Goal: Information Seeking & Learning: Learn about a topic

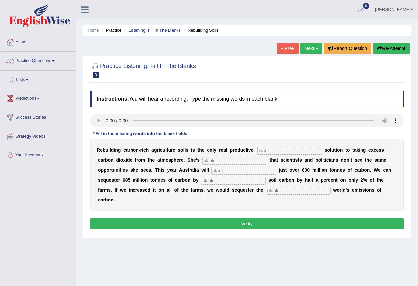
click at [306, 47] on link "Next »" at bounding box center [312, 48] width 22 height 11
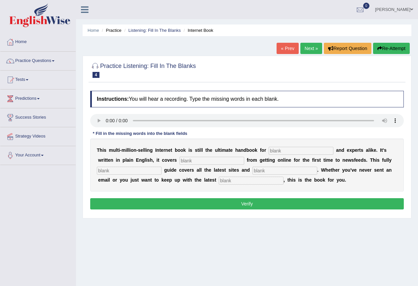
click at [306, 48] on link "Next »" at bounding box center [312, 48] width 22 height 11
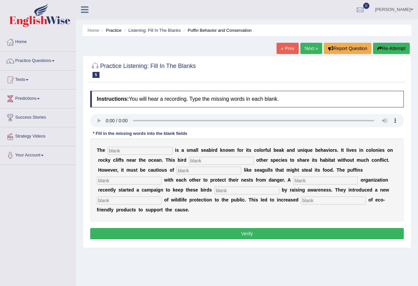
click at [306, 50] on link "Next »" at bounding box center [312, 48] width 22 height 11
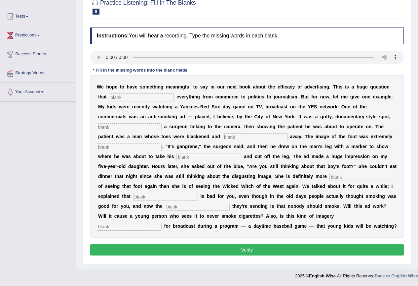
click at [134, 99] on input "text" at bounding box center [141, 97] width 65 height 8
type input "impacts"
click at [128, 127] on input "text" at bounding box center [129, 127] width 65 height 8
type input "featuring"
drag, startPoint x: 233, startPoint y: 135, endPoint x: 233, endPoint y: 140, distance: 5.0
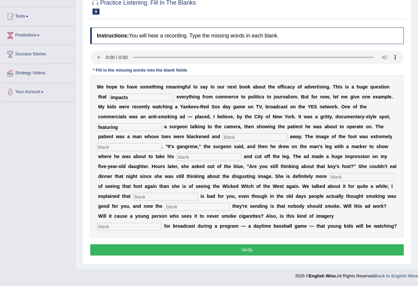
click at [233, 137] on input "text" at bounding box center [255, 137] width 65 height 8
type input "rouing"
type input "disgusting"
type input "haxs"
type input "scared"
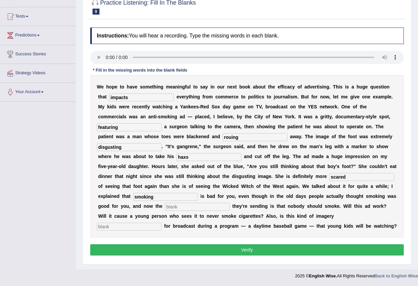
type input "smoking"
type input "message"
type input "appropriate"
click at [240, 135] on input "rouing" at bounding box center [255, 137] width 65 height 8
type input "routing"
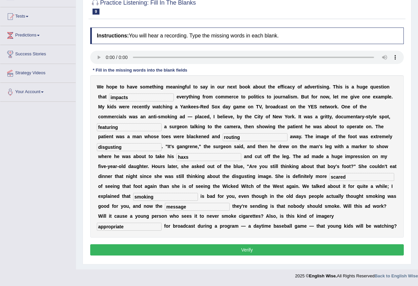
click at [199, 158] on input "haxs" at bounding box center [209, 157] width 65 height 8
type input "h"
type input "axe"
click at [208, 245] on button "Verify" at bounding box center [247, 249] width 314 height 11
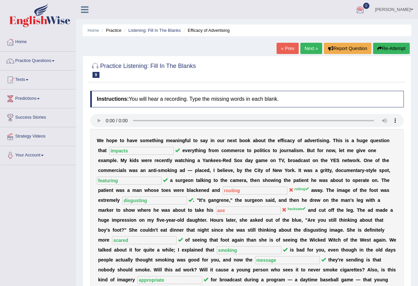
click at [374, 44] on button "Re-Attempt" at bounding box center [392, 48] width 37 height 11
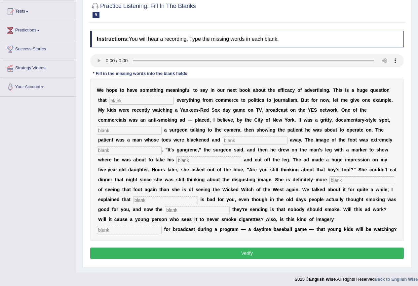
scroll to position [71, 0]
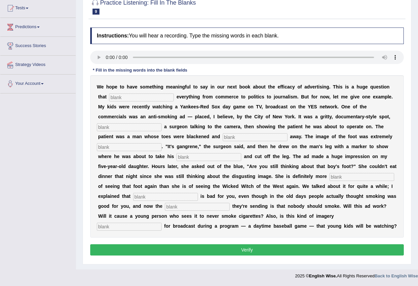
click at [110, 97] on input "text" at bounding box center [141, 97] width 65 height 8
type input "impacts"
type input "featuring"
type input "rotting"
type input "disgusting"
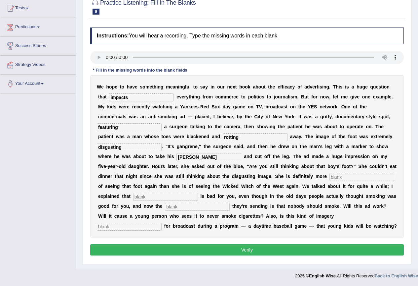
type input "hackshaw"
type input "scared"
type input "smooking"
type input "message"
type input "appropriate"
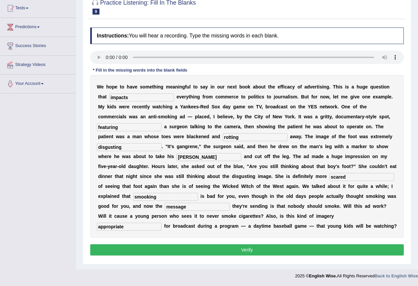
click at [160, 245] on button "Verify" at bounding box center [247, 249] width 314 height 11
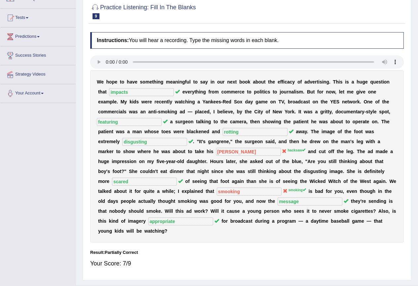
scroll to position [0, 0]
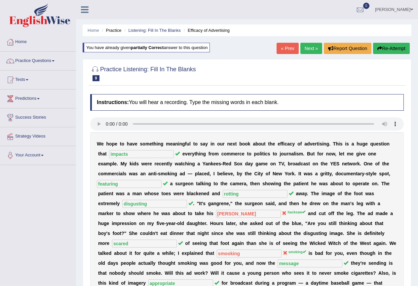
click at [383, 49] on button "Re-Attempt" at bounding box center [392, 48] width 37 height 11
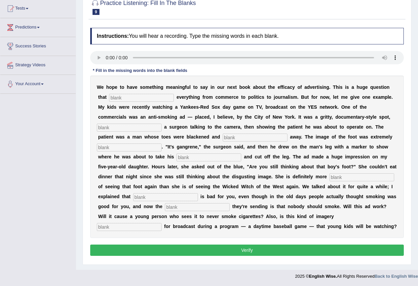
scroll to position [71, 0]
click at [133, 95] on input "text" at bounding box center [141, 97] width 65 height 8
type input "impacts"
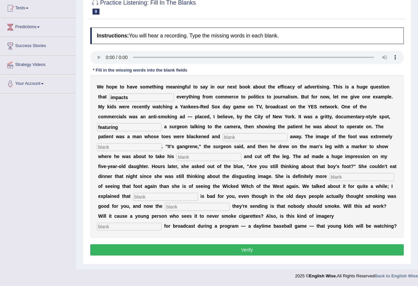
type input "featuring"
type input "rotting"
type input "disgusting"
type input "hacksaw"
type input "scared"
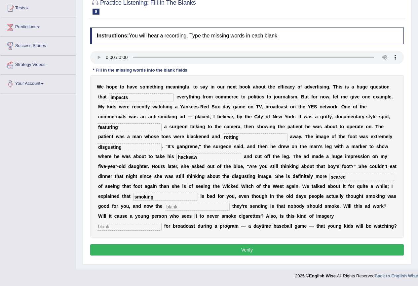
type input "smoking"
type input "message"
type input "appropriate"
click at [184, 251] on button "Verify" at bounding box center [247, 249] width 314 height 11
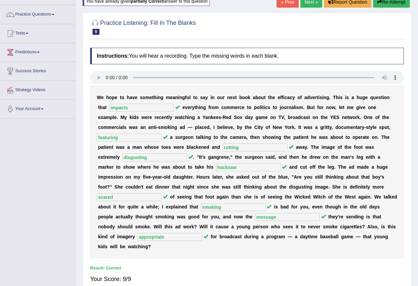
scroll to position [0, 0]
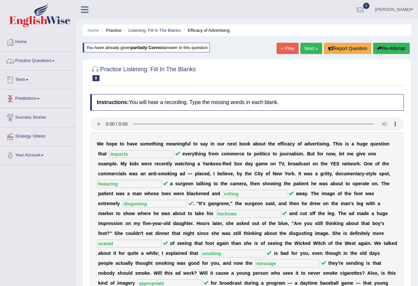
click at [53, 59] on link "Practice Questions" at bounding box center [37, 60] width 75 height 17
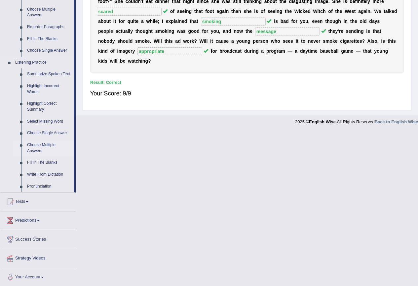
scroll to position [233, 0]
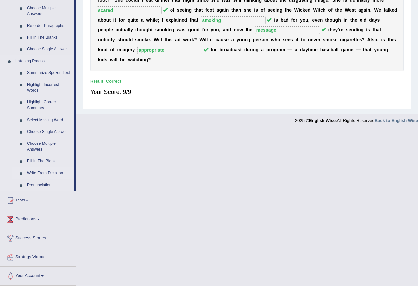
click at [45, 173] on link "Write From Dictation" at bounding box center [49, 173] width 50 height 12
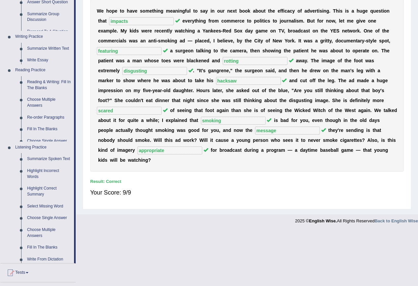
scroll to position [78, 0]
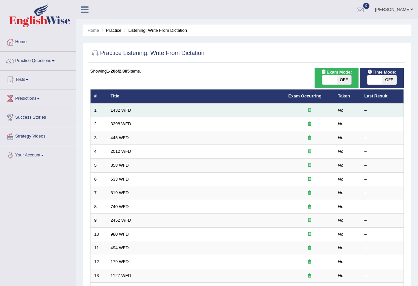
click at [117, 111] on link "1432 WFD" at bounding box center [121, 110] width 21 height 5
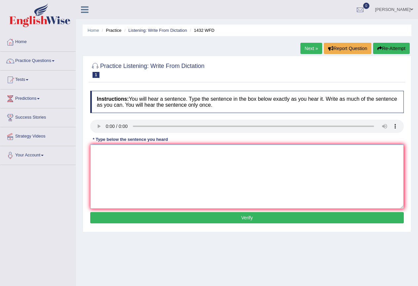
click at [131, 154] on textarea at bounding box center [247, 176] width 314 height 64
type textarea "Most physical activities more most beneficial for your health."
click at [159, 216] on button "Verify" at bounding box center [247, 217] width 314 height 11
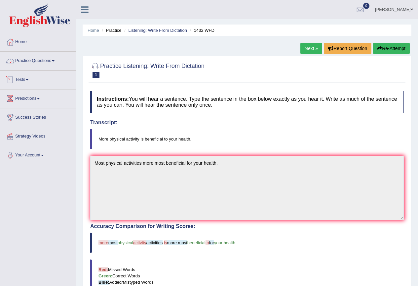
click at [52, 59] on link "Practice Questions" at bounding box center [37, 60] width 75 height 17
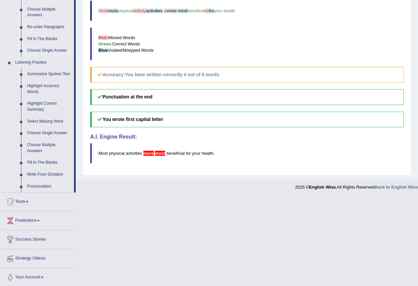
scroll to position [233, 0]
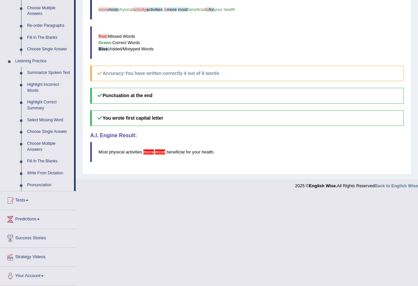
click at [47, 82] on link "Highlight Incorrect Words" at bounding box center [49, 88] width 50 height 18
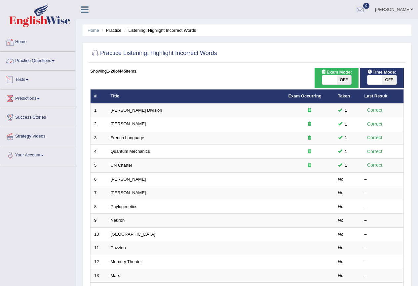
click at [44, 55] on link "Practice Questions" at bounding box center [37, 60] width 75 height 17
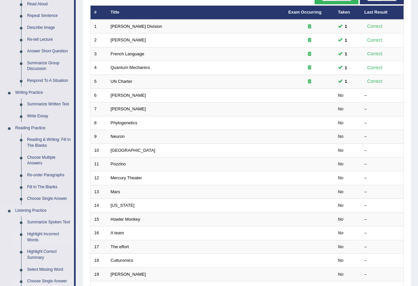
scroll to position [198, 0]
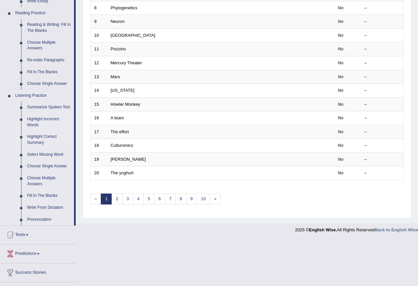
click at [43, 138] on link "Highlight Correct Summary" at bounding box center [49, 140] width 50 height 18
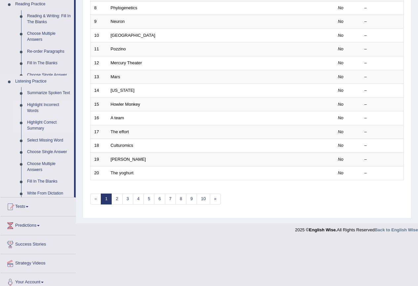
scroll to position [153, 0]
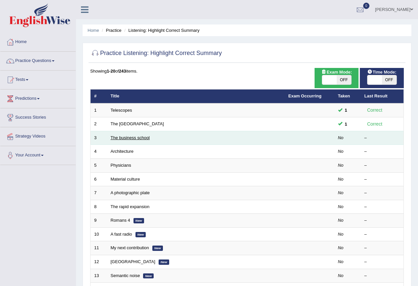
click at [129, 137] on link "The business school" at bounding box center [130, 137] width 39 height 5
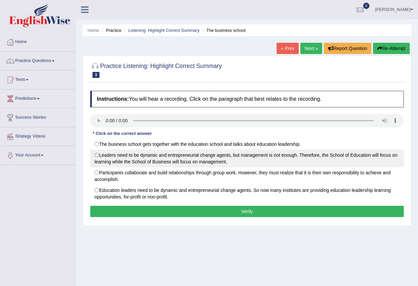
click at [203, 160] on label "Leaders need to be dynamic and entrepreneurial change agents, but management is…" at bounding box center [247, 158] width 314 height 18
radio input "true"
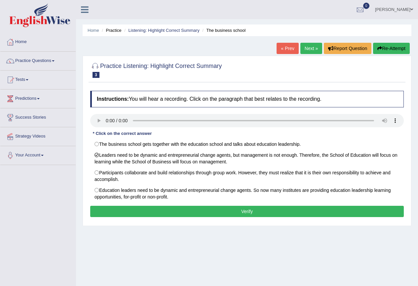
click at [232, 212] on button "Verify" at bounding box center [247, 210] width 314 height 11
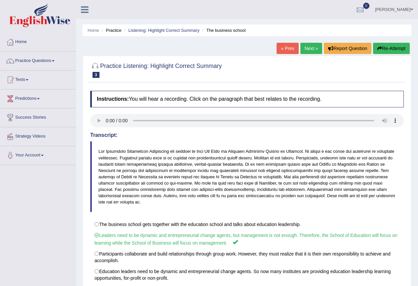
click at [307, 49] on link "Next »" at bounding box center [312, 48] width 22 height 11
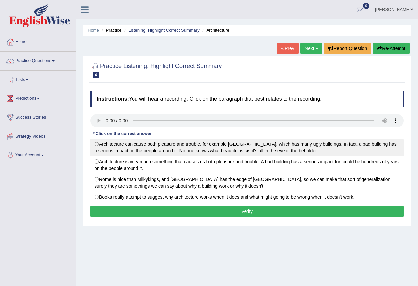
click at [225, 152] on label "Architecture can cause both pleasure and trouble, for example London, which has…" at bounding box center [247, 147] width 314 height 18
radio input "true"
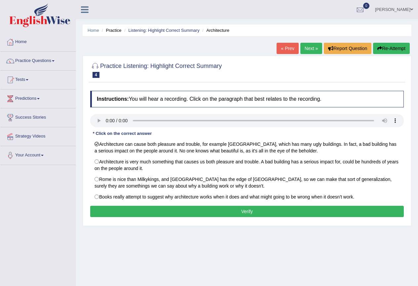
click at [154, 212] on button "Verify" at bounding box center [247, 210] width 314 height 11
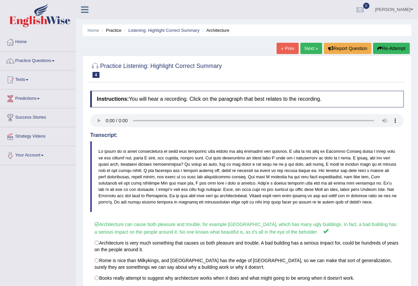
click at [311, 49] on link "Next »" at bounding box center [312, 48] width 22 height 11
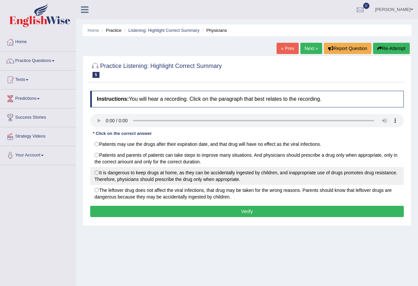
click at [241, 174] on label "It is dangerous to keep drugs at home, as they can be accidentally ingested by …" at bounding box center [247, 176] width 314 height 18
radio input "true"
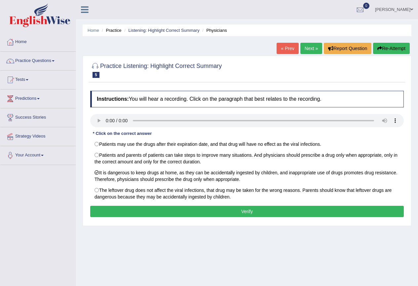
click at [258, 208] on button "Verify" at bounding box center [247, 210] width 314 height 11
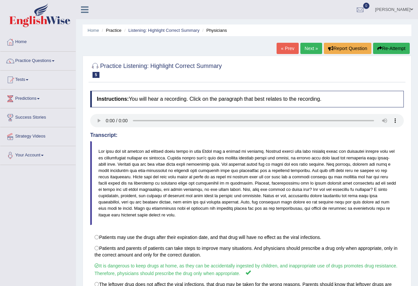
click at [297, 48] on div "« Prev Next » Report Question Re-Attempt" at bounding box center [344, 49] width 135 height 13
click at [305, 48] on link "Next »" at bounding box center [312, 48] width 22 height 11
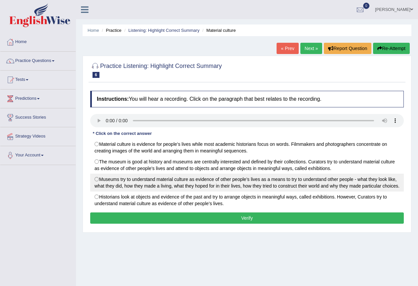
click at [119, 184] on label "Museums try to understand material culture as evidence of other people’s lives …" at bounding box center [247, 182] width 314 height 18
radio input "true"
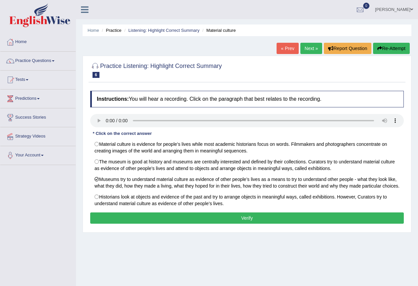
click at [180, 216] on button "Verify" at bounding box center [247, 217] width 314 height 11
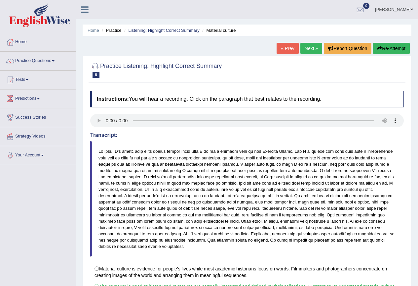
click at [305, 49] on link "Next »" at bounding box center [312, 48] width 22 height 11
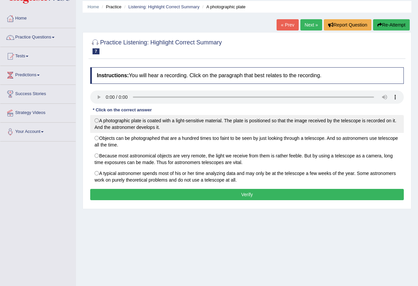
scroll to position [33, 0]
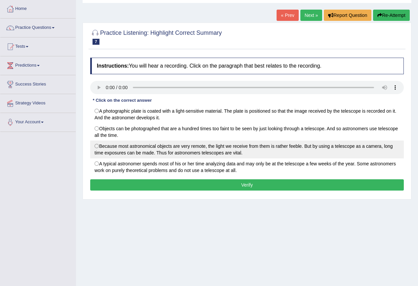
click at [143, 151] on label "Because most astronomical objects are very remote, the light we receive from th…" at bounding box center [247, 149] width 314 height 18
radio input "true"
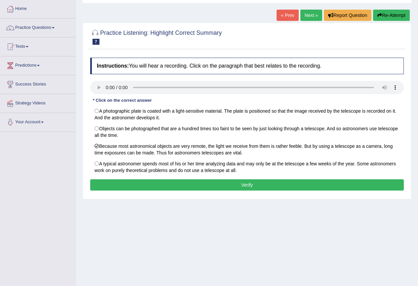
click at [159, 184] on button "Verify" at bounding box center [247, 184] width 314 height 11
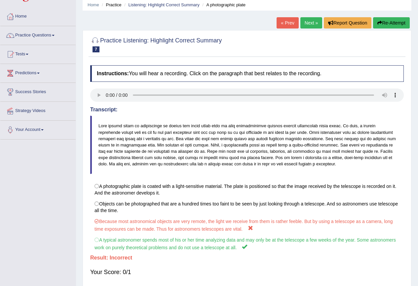
scroll to position [0, 0]
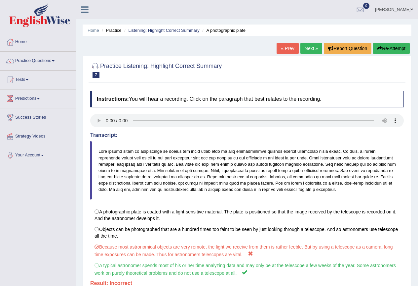
click at [381, 45] on button "Re-Attempt" at bounding box center [392, 48] width 37 height 11
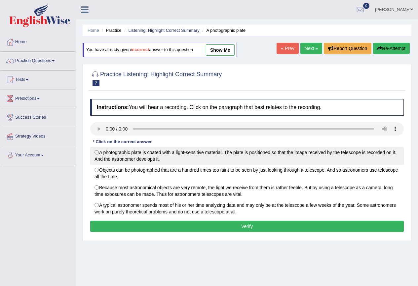
scroll to position [62, 0]
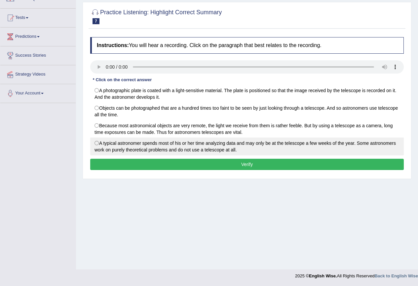
click at [125, 143] on label "A typical astronomer spends most of his or her time analyzing data and may only…" at bounding box center [247, 146] width 314 height 18
radio input "true"
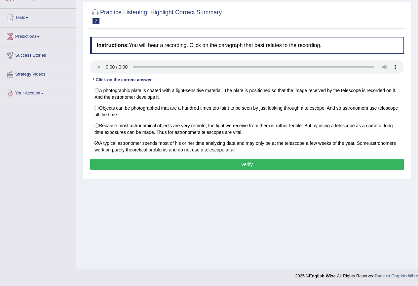
click at [137, 160] on button "Verify" at bounding box center [247, 163] width 314 height 11
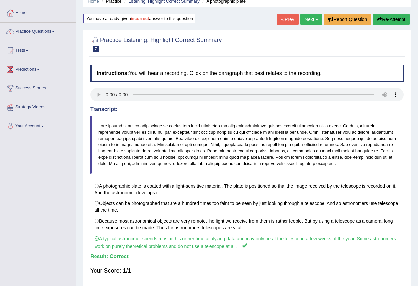
scroll to position [0, 0]
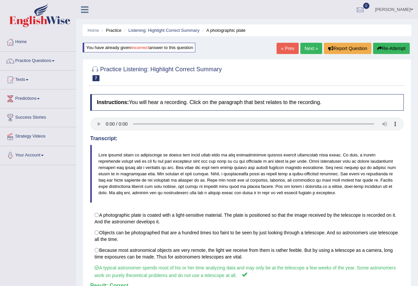
click at [311, 47] on link "Next »" at bounding box center [312, 48] width 22 height 11
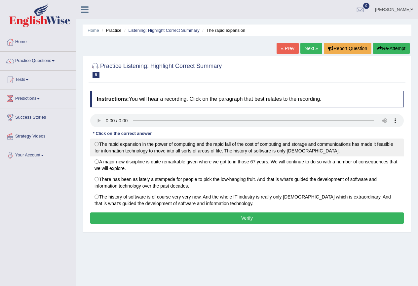
click at [243, 148] on label "The rapid expansion in the power of computing and the rapid fall of the cost of…" at bounding box center [247, 147] width 314 height 18
radio input "true"
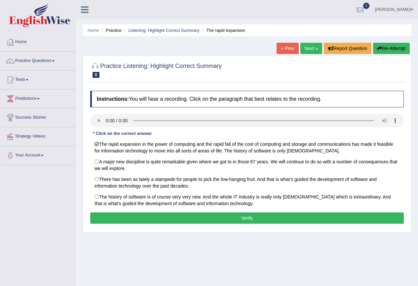
click at [239, 221] on button "Verify" at bounding box center [247, 217] width 314 height 11
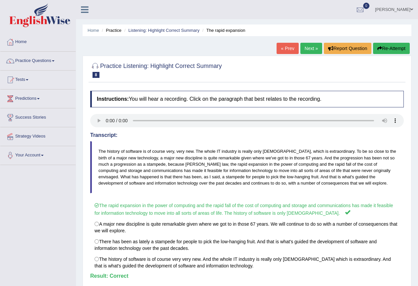
click at [312, 49] on link "Next »" at bounding box center [312, 48] width 22 height 11
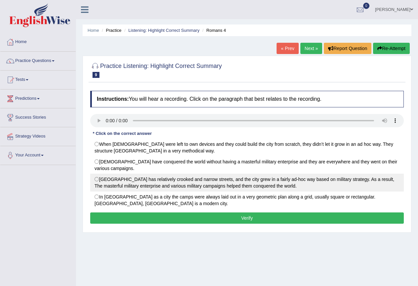
click at [141, 179] on label "Rome City has relatively crooked and narrow streets, and the city grew in a fai…" at bounding box center [247, 182] width 314 height 18
radio input "true"
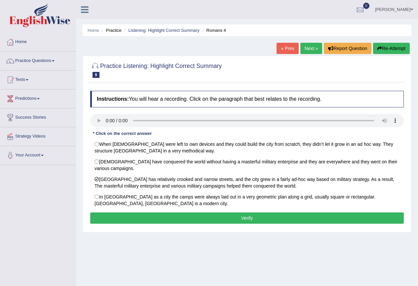
click at [179, 220] on button "Verify" at bounding box center [247, 217] width 314 height 11
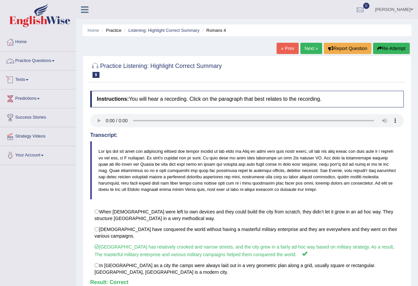
click at [52, 62] on link "Practice Questions" at bounding box center [37, 60] width 75 height 17
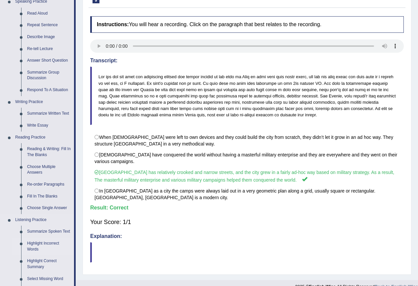
scroll to position [134, 0]
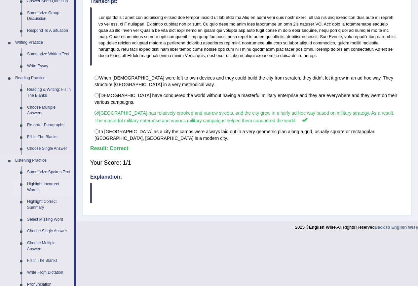
click at [34, 181] on link "Highlight Incorrect Words" at bounding box center [49, 187] width 50 height 18
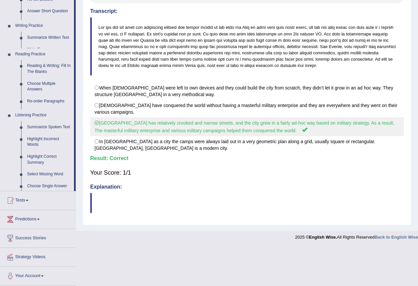
scroll to position [85, 0]
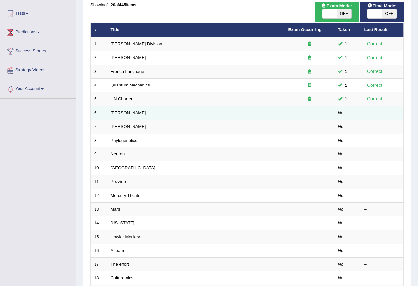
click at [178, 117] on td "Harold" at bounding box center [196, 113] width 178 height 14
click at [113, 110] on link "Harold" at bounding box center [128, 112] width 35 height 5
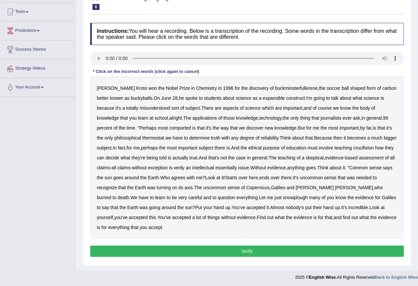
scroll to position [69, 0]
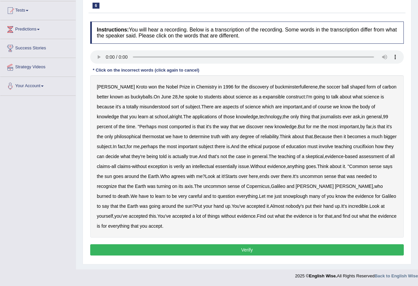
click at [263, 95] on b "expansible" at bounding box center [274, 96] width 22 height 5
click at [169, 125] on b "comported" at bounding box center [180, 126] width 22 height 5
click at [143, 137] on b "thermostat" at bounding box center [154, 136] width 22 height 5
click at [373, 147] on b "crucifixion" at bounding box center [364, 146] width 21 height 5
click at [185, 167] on b "verily" at bounding box center [179, 165] width 11 height 5
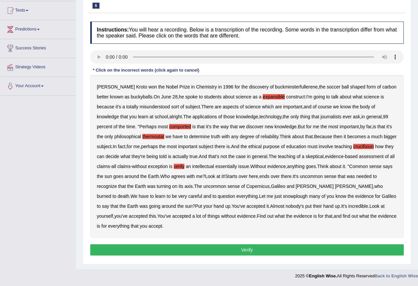
click at [237, 165] on b "essentially" at bounding box center [227, 165] width 22 height 5
click at [283, 196] on b "snowplough" at bounding box center [295, 195] width 25 height 5
click at [101, 245] on button "Verify" at bounding box center [247, 249] width 314 height 11
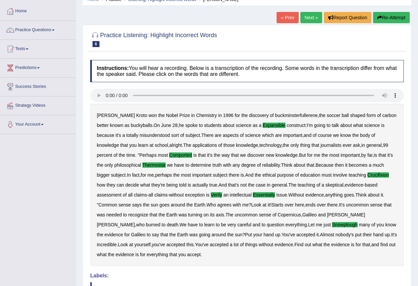
scroll to position [0, 0]
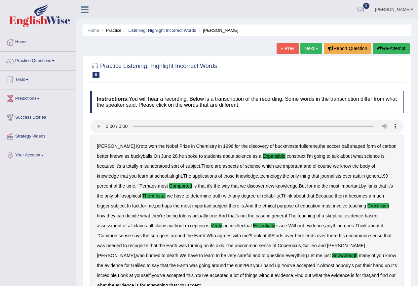
click at [308, 46] on link "Next »" at bounding box center [312, 48] width 22 height 11
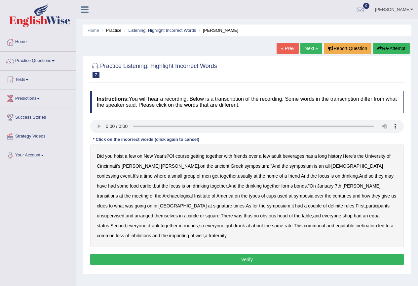
click at [119, 173] on b "confessing" at bounding box center [108, 175] width 22 height 5
click at [118, 193] on b "transitions" at bounding box center [107, 195] width 21 height 5
click at [233, 203] on b "signature" at bounding box center [222, 205] width 19 height 5
click at [124, 213] on b "unsupervised" at bounding box center [110, 215] width 27 height 5
click at [343, 216] on b "shop" at bounding box center [348, 215] width 10 height 5
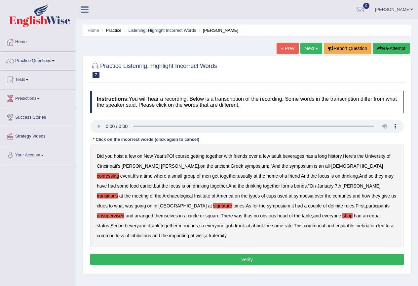
click at [285, 226] on b "rate" at bounding box center [289, 225] width 8 height 5
click at [285, 225] on b "rate" at bounding box center [289, 225] width 8 height 5
click at [190, 233] on b "imprinting" at bounding box center [179, 235] width 20 height 5
click at [235, 253] on button "Verify" at bounding box center [247, 258] width 314 height 11
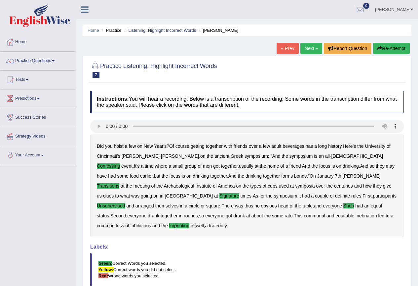
click at [308, 51] on link "Next »" at bounding box center [312, 48] width 22 height 11
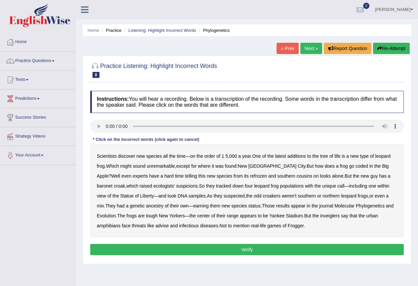
click at [356, 163] on b "coded" at bounding box center [362, 165] width 13 height 5
click at [250, 177] on b "refrozen" at bounding box center [258, 175] width 17 height 5
click at [321, 216] on b "inveiglers" at bounding box center [331, 215] width 20 height 5
click at [400, 47] on button "Re-Attempt" at bounding box center [392, 48] width 37 height 11
click at [356, 164] on b "coded" at bounding box center [362, 165] width 13 height 5
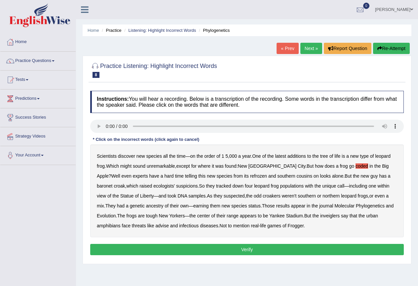
click at [250, 174] on b "refrozen" at bounding box center [258, 175] width 17 height 5
click at [112, 183] on b "baronet" at bounding box center [105, 185] width 16 height 5
click at [321, 216] on b "inveiglers" at bounding box center [331, 215] width 20 height 5
click at [155, 224] on b "advise" at bounding box center [161, 225] width 13 height 5
click at [252, 246] on button "Verify" at bounding box center [247, 248] width 314 height 11
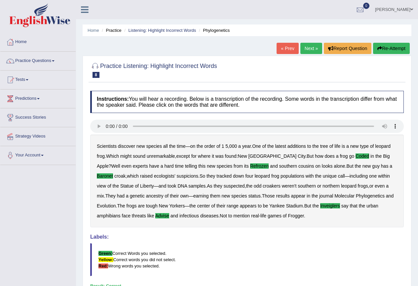
click at [312, 47] on link "Next »" at bounding box center [312, 48] width 22 height 11
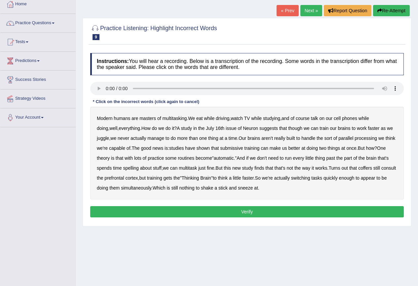
scroll to position [62, 0]
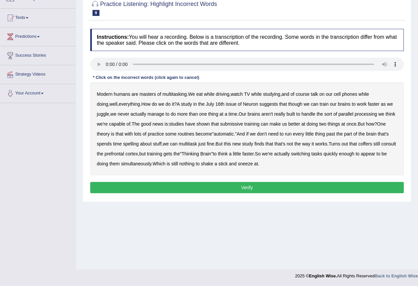
click at [243, 123] on b "submissive" at bounding box center [231, 123] width 23 height 5
click at [139, 143] on b "spelling" at bounding box center [131, 143] width 16 height 5
click at [373, 143] on b "coffers" at bounding box center [366, 143] width 14 height 5
click at [207, 187] on button "Verify" at bounding box center [247, 187] width 314 height 11
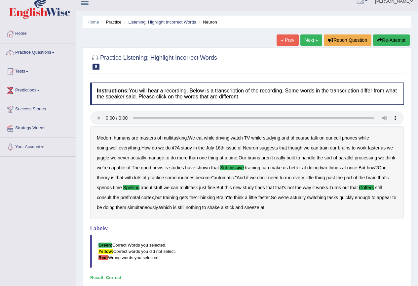
scroll to position [0, 0]
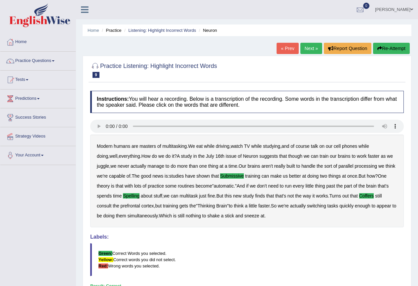
click at [313, 45] on link "Next »" at bounding box center [312, 48] width 22 height 11
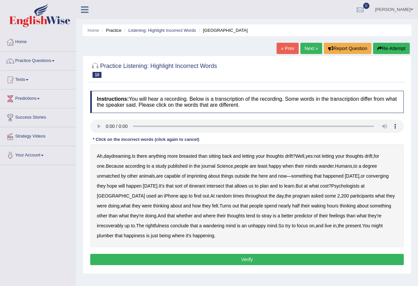
scroll to position [33, 0]
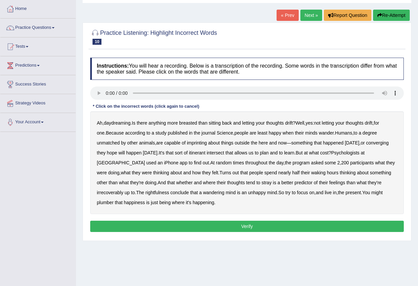
click at [192, 123] on b "breasted" at bounding box center [188, 122] width 18 height 5
click at [319, 134] on b "wander" at bounding box center [326, 132] width 15 height 5
click at [187, 142] on b "imprinting" at bounding box center [197, 142] width 20 height 5
click at [367, 143] on b "converging" at bounding box center [378, 142] width 23 height 5
click at [123, 190] on b "irrecoverably" at bounding box center [110, 192] width 26 height 5
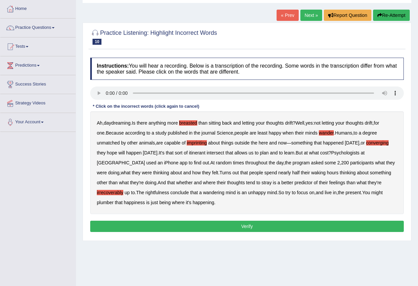
click at [114, 199] on b "plumber" at bounding box center [105, 201] width 17 height 5
click at [172, 224] on button "Verify" at bounding box center [247, 225] width 314 height 11
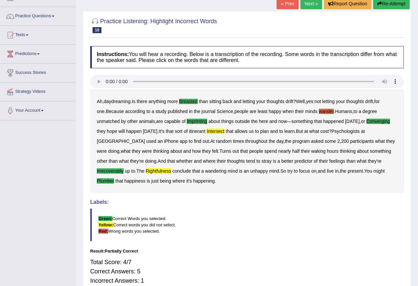
scroll to position [0, 0]
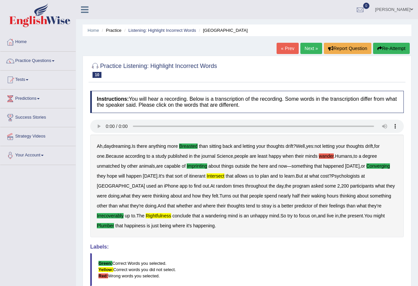
click at [393, 50] on button "Re-Attempt" at bounding box center [392, 48] width 37 height 11
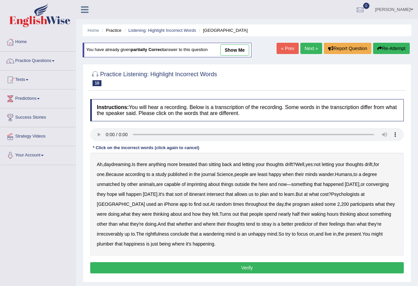
scroll to position [33, 0]
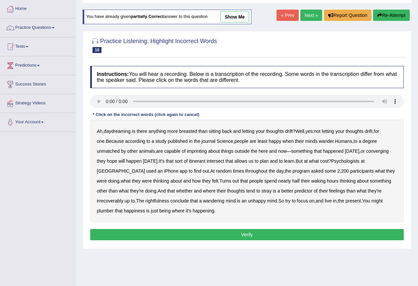
click at [190, 132] on b "breasted" at bounding box center [188, 130] width 18 height 5
click at [187, 151] on b "imprinting" at bounding box center [197, 150] width 20 height 5
click at [367, 153] on b "converging" at bounding box center [378, 150] width 23 height 5
click at [207, 159] on b "intersect" at bounding box center [216, 160] width 18 height 5
click at [123, 198] on b "irrecoverably" at bounding box center [110, 200] width 26 height 5
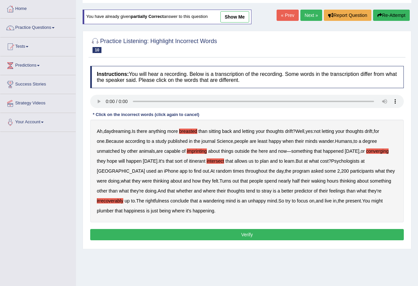
click at [146, 202] on b "rightfulness" at bounding box center [158, 200] width 24 height 5
click at [114, 208] on b "plumber" at bounding box center [105, 210] width 17 height 5
click at [295, 228] on div "Instructions: You will hear a recording. Below is a transcription of the record…" at bounding box center [247, 154] width 317 height 183
click at [264, 235] on button "Verify" at bounding box center [247, 234] width 314 height 11
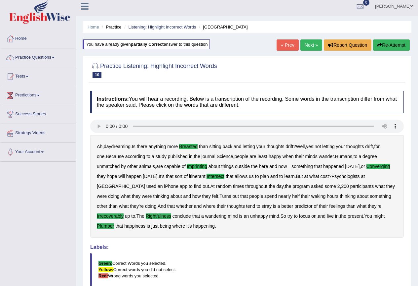
scroll to position [0, 0]
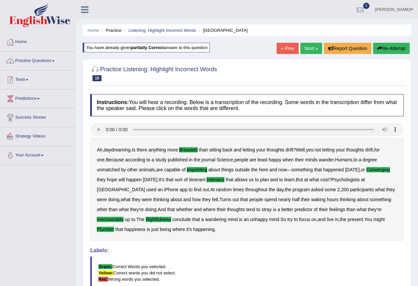
click at [43, 62] on link "Practice Questions" at bounding box center [37, 60] width 75 height 17
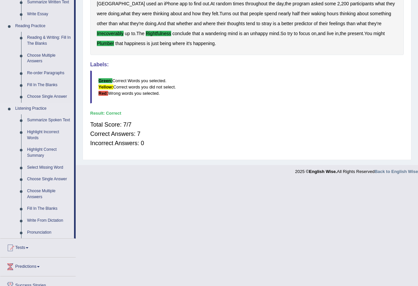
scroll to position [233, 0]
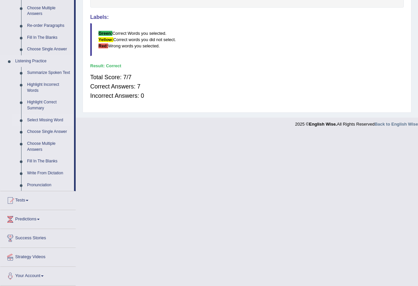
click at [41, 119] on link "Select Missing Word" at bounding box center [49, 120] width 50 height 12
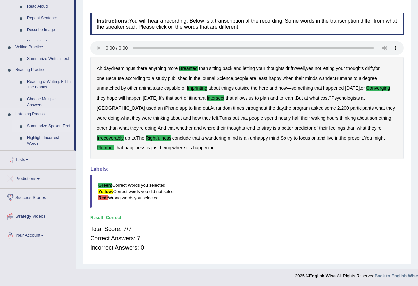
scroll to position [81, 0]
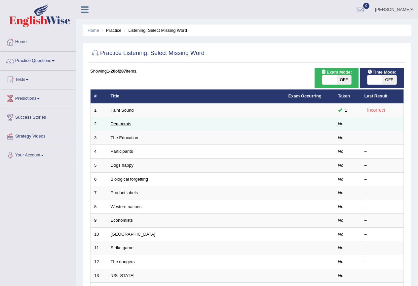
drag, startPoint x: 130, startPoint y: 119, endPoint x: 126, endPoint y: 122, distance: 5.2
click at [130, 119] on td "Democrats" at bounding box center [196, 124] width 178 height 14
click at [126, 123] on link "Democrats" at bounding box center [121, 123] width 21 height 5
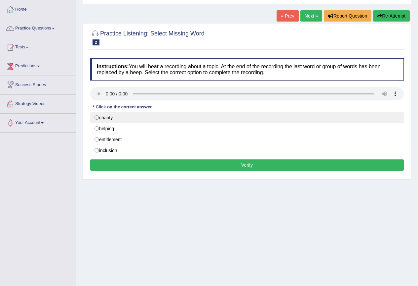
scroll to position [62, 0]
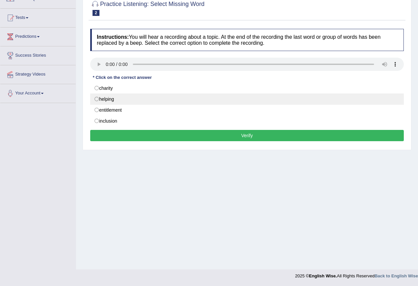
click at [110, 99] on label "helping" at bounding box center [247, 98] width 314 height 11
radio input "true"
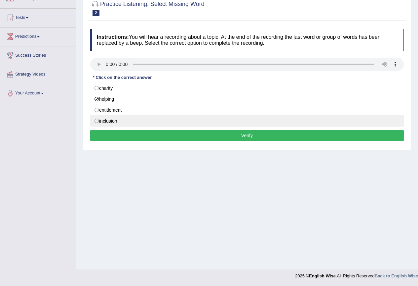
click at [130, 123] on label "inclusion" at bounding box center [247, 120] width 314 height 11
radio input "true"
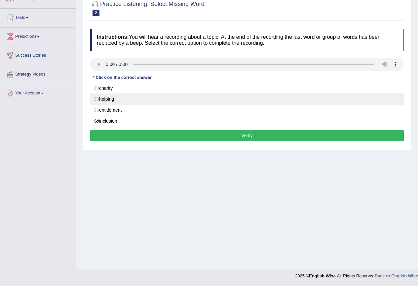
click at [120, 100] on label "helping" at bounding box center [247, 98] width 314 height 11
radio input "true"
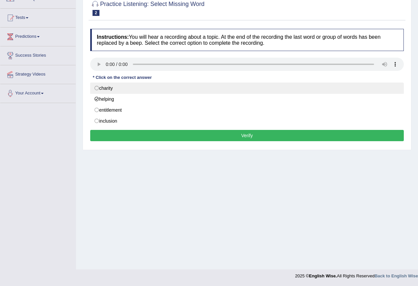
click at [119, 85] on label "charity" at bounding box center [247, 87] width 314 height 11
radio input "true"
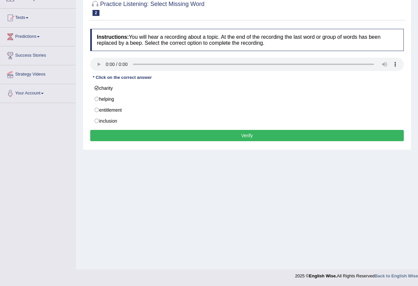
click at [185, 139] on button "Verify" at bounding box center [247, 135] width 314 height 11
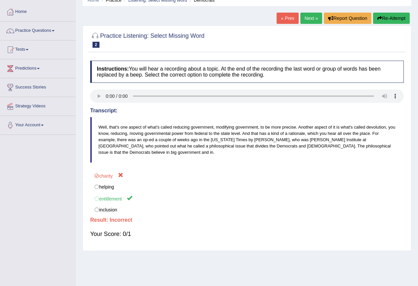
scroll to position [0, 0]
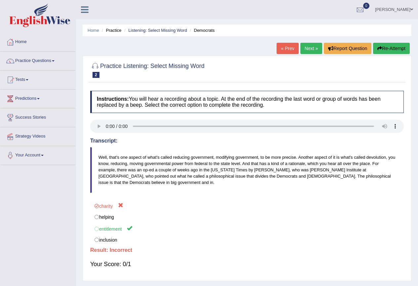
click at [305, 48] on link "Next »" at bounding box center [312, 48] width 22 height 11
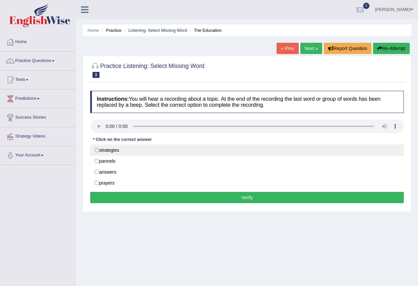
click at [146, 150] on label "strategies" at bounding box center [247, 149] width 314 height 11
radio input "true"
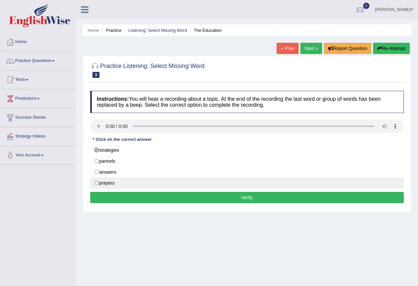
drag, startPoint x: 154, startPoint y: 199, endPoint x: 157, endPoint y: 192, distance: 7.4
click at [155, 198] on button "Verify" at bounding box center [247, 197] width 314 height 11
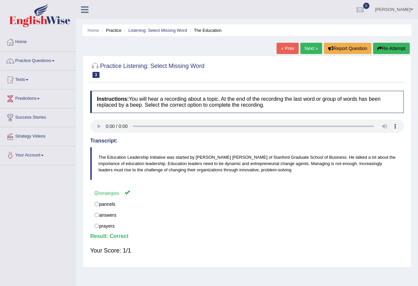
click at [316, 47] on link "Next »" at bounding box center [312, 48] width 22 height 11
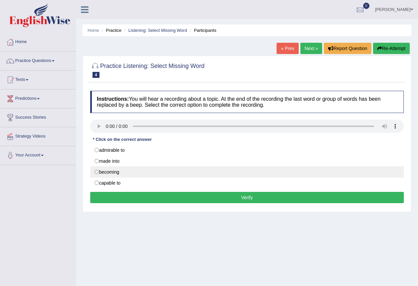
click at [139, 173] on label "becoming" at bounding box center [247, 171] width 314 height 11
radio input "true"
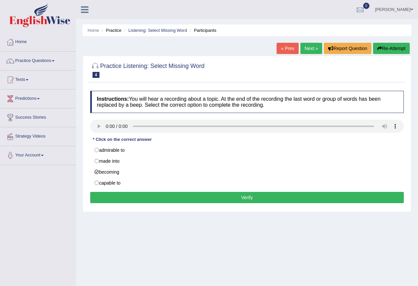
click at [145, 192] on button "Verify" at bounding box center [247, 197] width 314 height 11
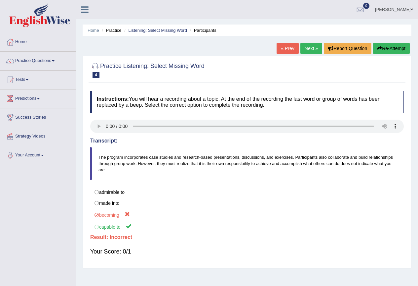
click at [308, 47] on link "Next »" at bounding box center [312, 48] width 22 height 11
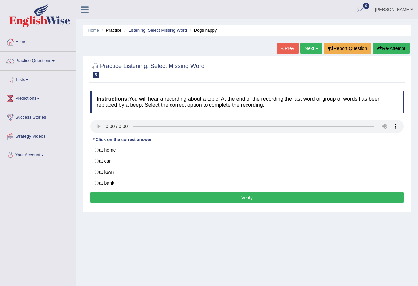
click at [393, 47] on button "Re-Attempt" at bounding box center [392, 48] width 37 height 11
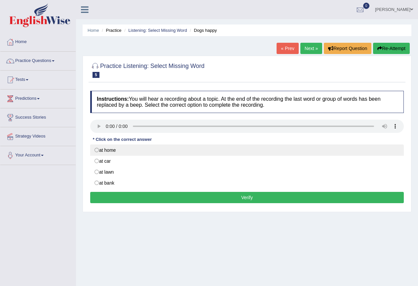
click at [104, 155] on label "at home" at bounding box center [247, 149] width 314 height 11
radio input "true"
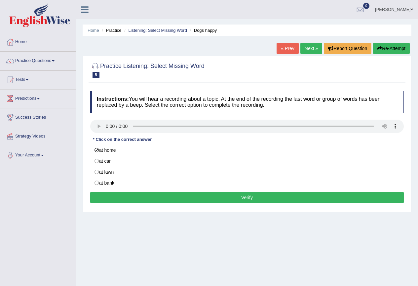
click at [112, 192] on button "Verify" at bounding box center [247, 197] width 314 height 11
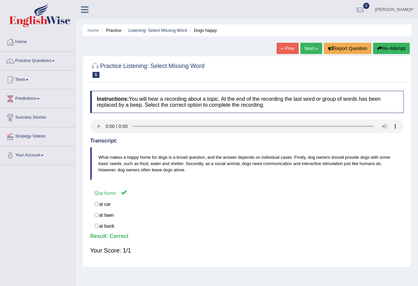
click at [309, 48] on link "Next »" at bounding box center [312, 48] width 22 height 11
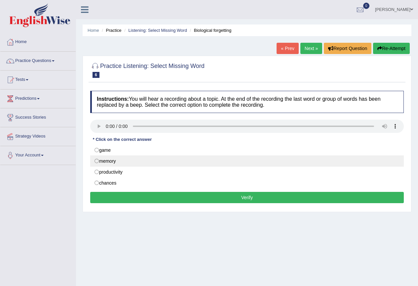
click at [119, 159] on label "memory" at bounding box center [247, 160] width 314 height 11
radio input "true"
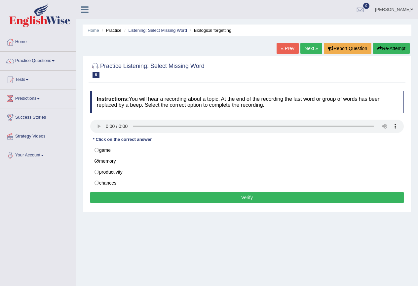
click at [147, 197] on button "Verify" at bounding box center [247, 197] width 314 height 11
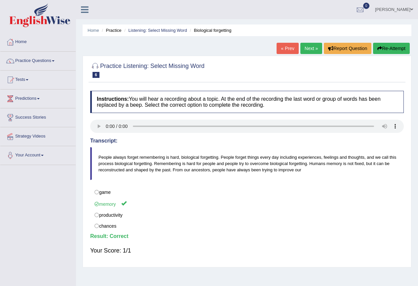
click at [308, 50] on link "Next »" at bounding box center [312, 48] width 22 height 11
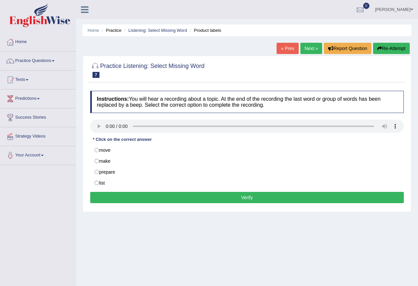
click at [386, 49] on button "Re-Attempt" at bounding box center [392, 48] width 37 height 11
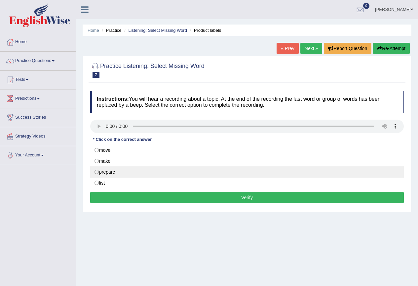
click at [120, 174] on label "prepare" at bounding box center [247, 171] width 314 height 11
radio input "true"
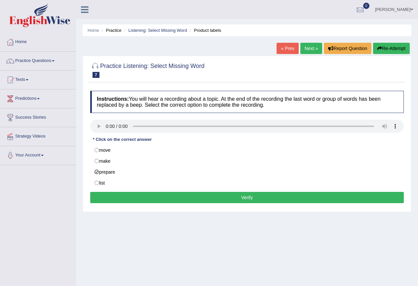
click at [113, 198] on button "Verify" at bounding box center [247, 197] width 314 height 11
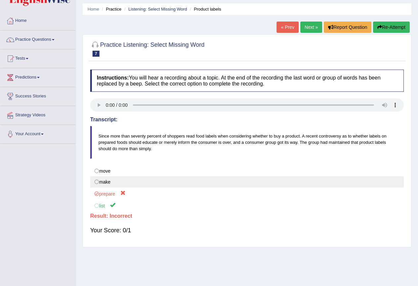
scroll to position [33, 0]
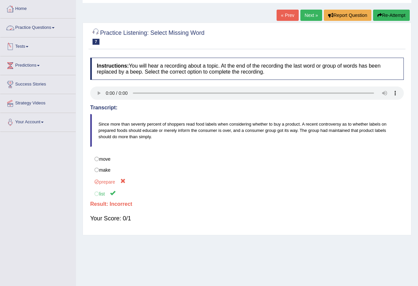
click at [37, 26] on link "Practice Questions" at bounding box center [37, 27] width 75 height 17
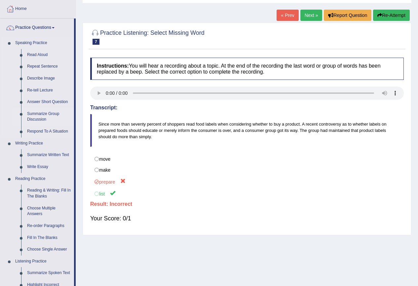
click at [41, 115] on link "Summarize Group Discussion" at bounding box center [49, 117] width 50 height 18
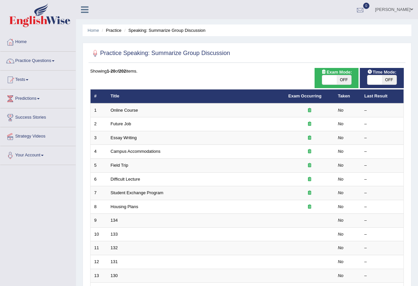
click at [376, 7] on link "[PERSON_NAME]" at bounding box center [395, 8] width 48 height 17
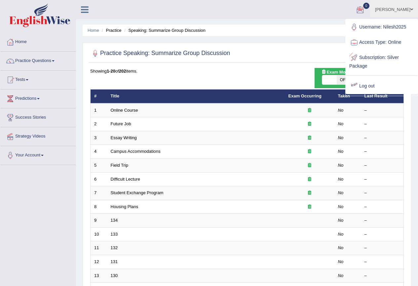
click at [367, 86] on link "Log out" at bounding box center [381, 85] width 71 height 15
